Goal: Find specific page/section: Find specific page/section

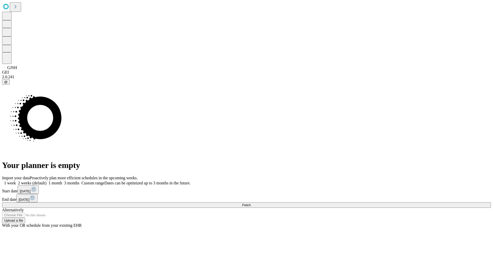
click at [250, 203] on span "Fetch" at bounding box center [246, 205] width 8 height 4
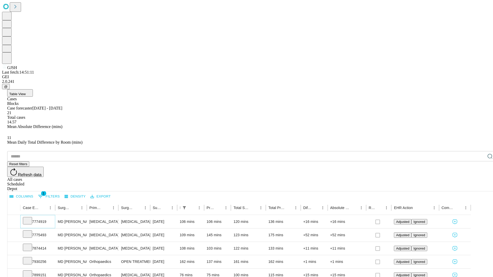
click at [30, 218] on icon at bounding box center [27, 220] width 5 height 5
